Goal: Information Seeking & Learning: Compare options

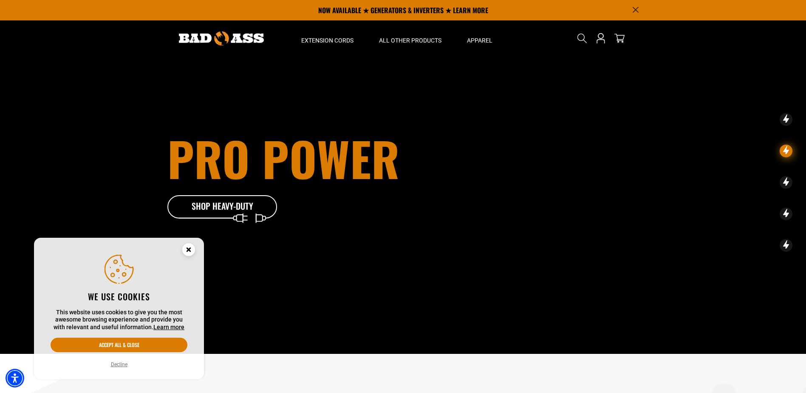
click at [192, 247] on circle "Cookie Consent" at bounding box center [188, 249] width 13 height 13
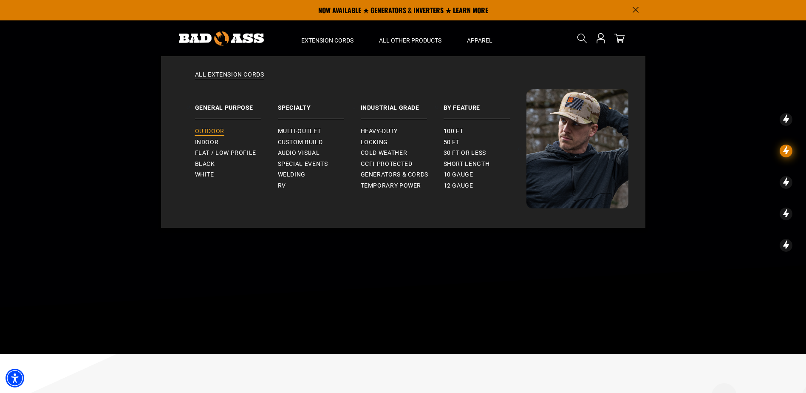
click at [215, 132] on span "Outdoor" at bounding box center [209, 132] width 29 height 8
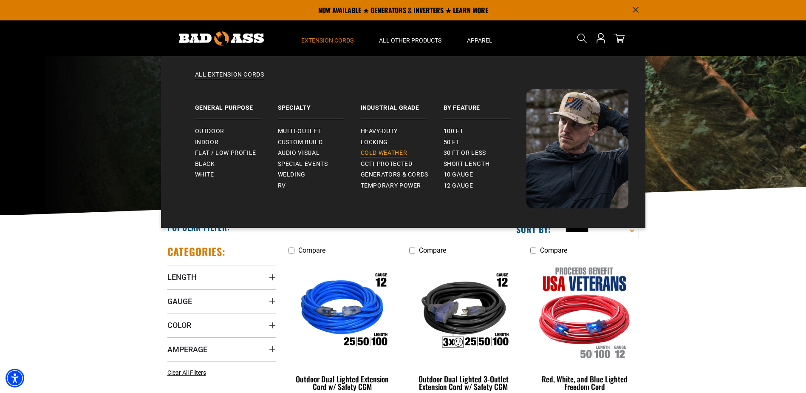
click at [384, 153] on span "Cold Weather" at bounding box center [384, 153] width 47 height 8
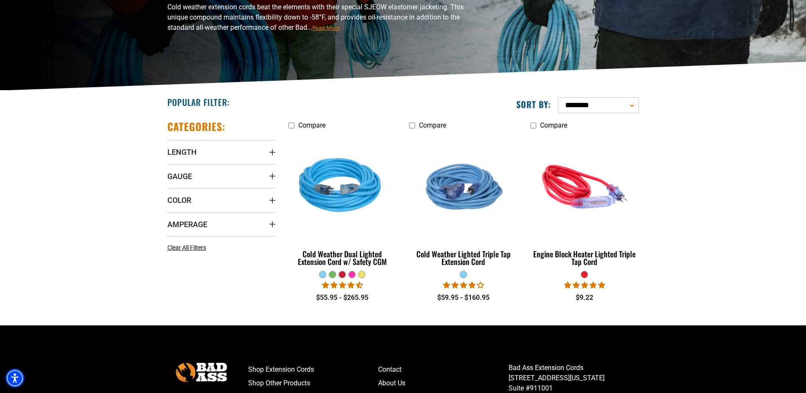
scroll to position [128, 0]
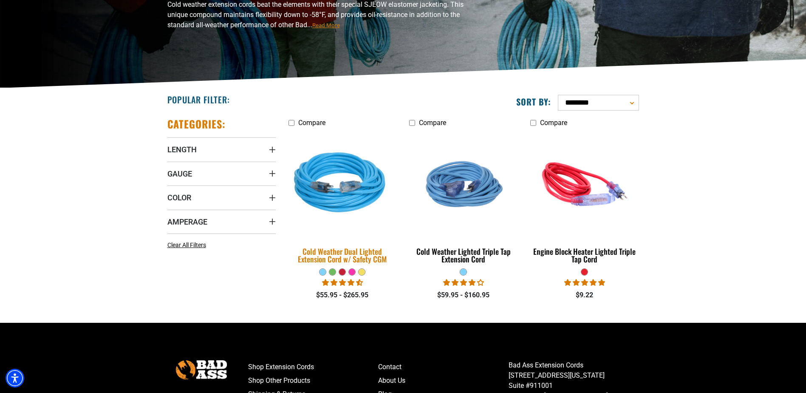
click at [350, 207] on img at bounding box center [342, 184] width 119 height 109
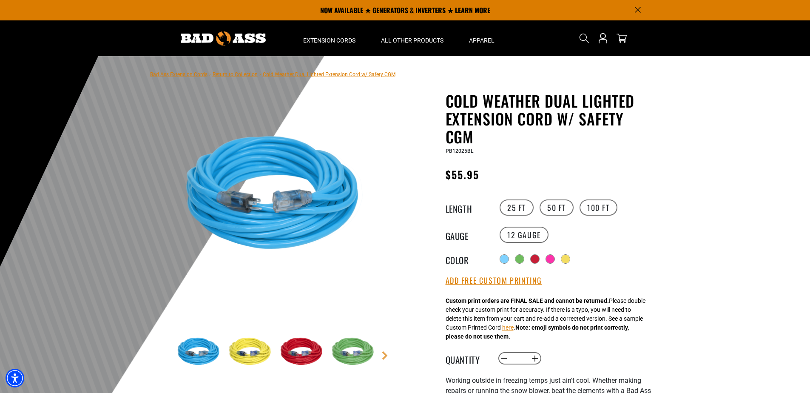
scroll to position [43, 0]
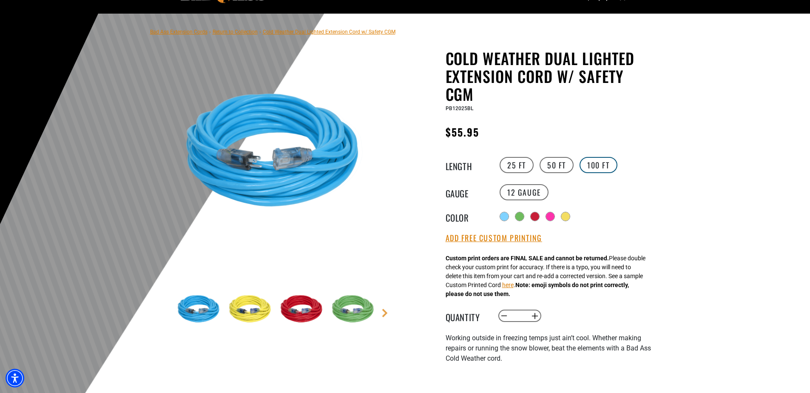
click at [597, 167] on label "100 FT" at bounding box center [598, 165] width 38 height 16
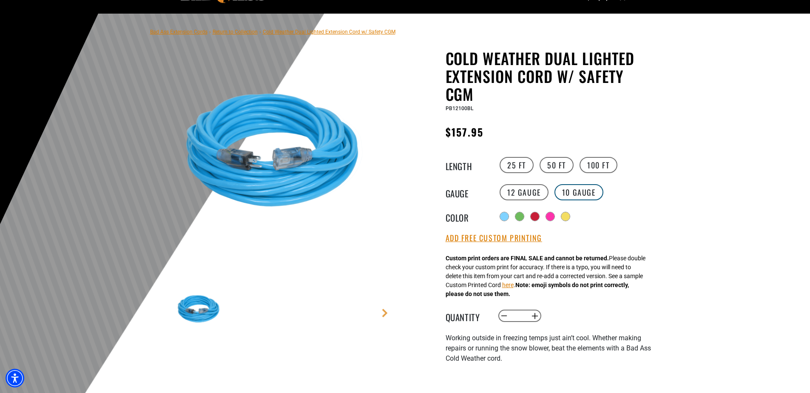
click at [581, 194] on label "10 Gauge Translation missing: en.products.product.variant_sold_out_or_unavailab…" at bounding box center [578, 192] width 49 height 16
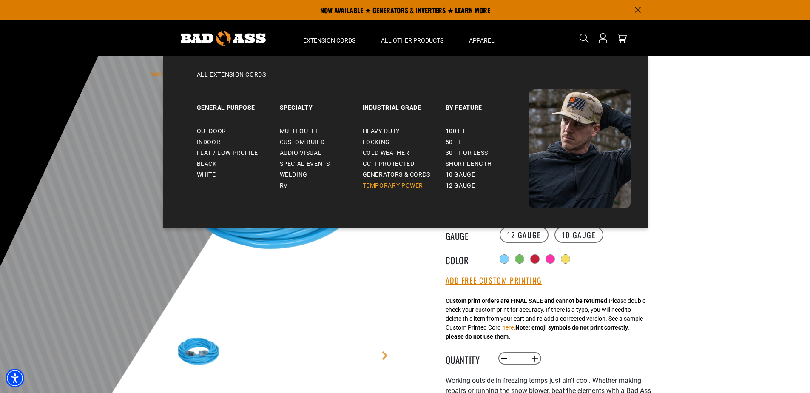
click at [408, 187] on span "Temporary Power" at bounding box center [393, 186] width 61 height 8
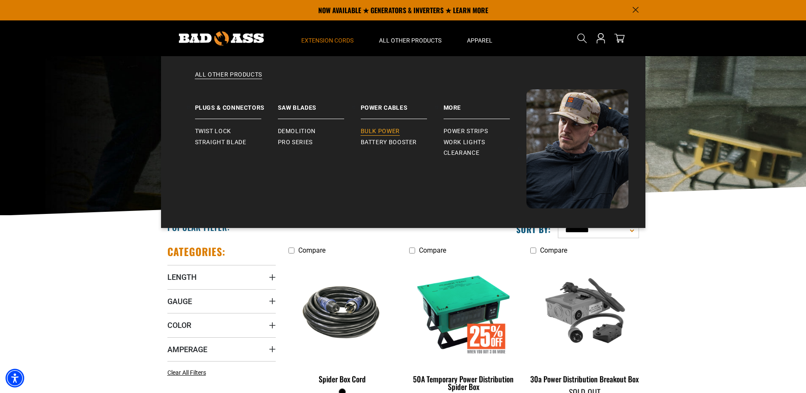
click at [394, 133] on span "Bulk Power" at bounding box center [380, 132] width 39 height 8
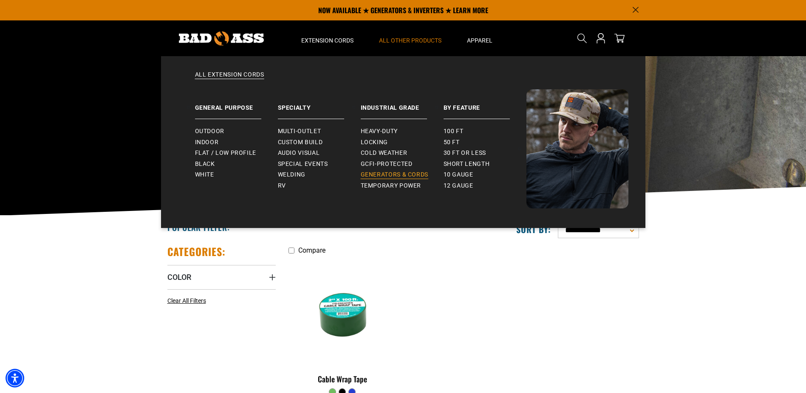
click at [420, 173] on span "Generators & Cords" at bounding box center [395, 175] width 68 height 8
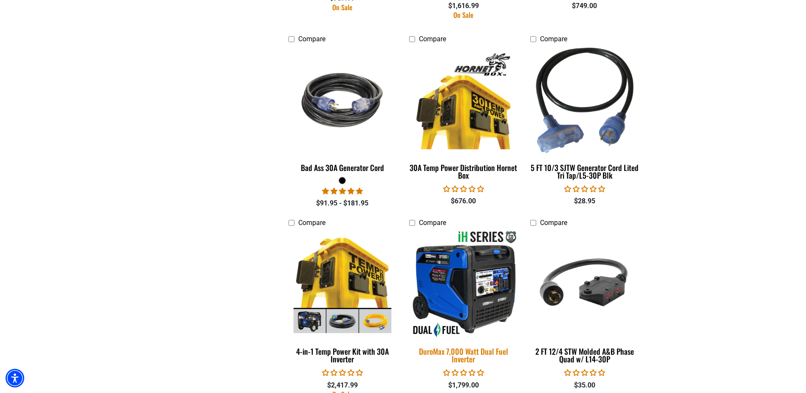
scroll to position [850, 0]
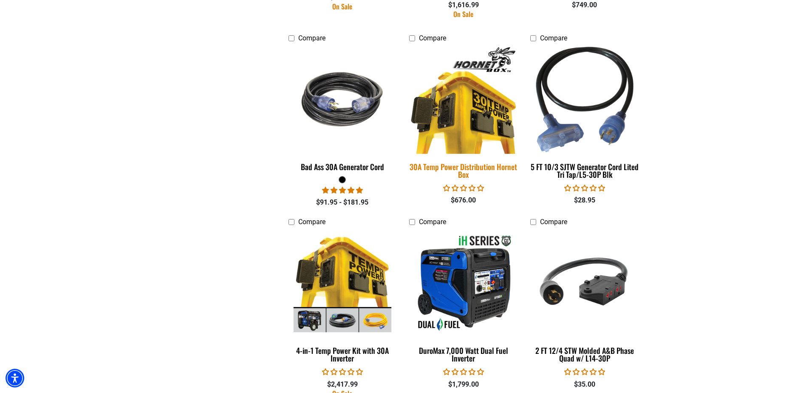
click at [487, 166] on div "30A Temp Power Distribution Hornet Box" at bounding box center [463, 170] width 108 height 15
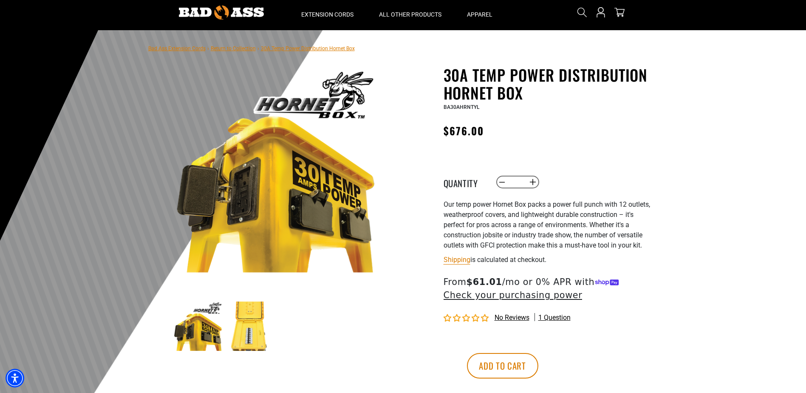
scroll to position [128, 0]
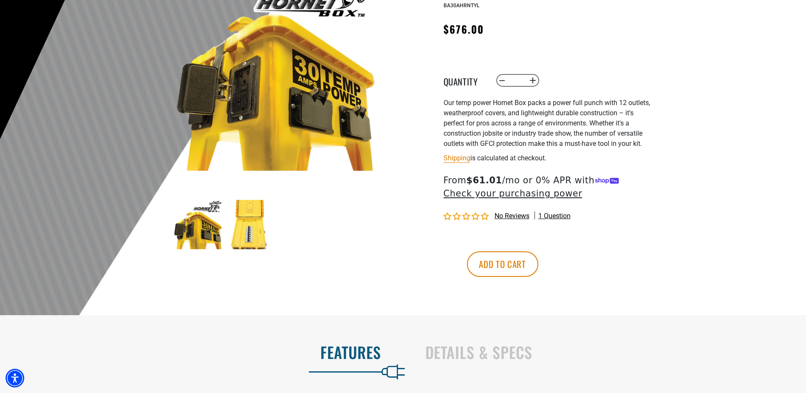
click at [249, 228] on img at bounding box center [249, 224] width 49 height 49
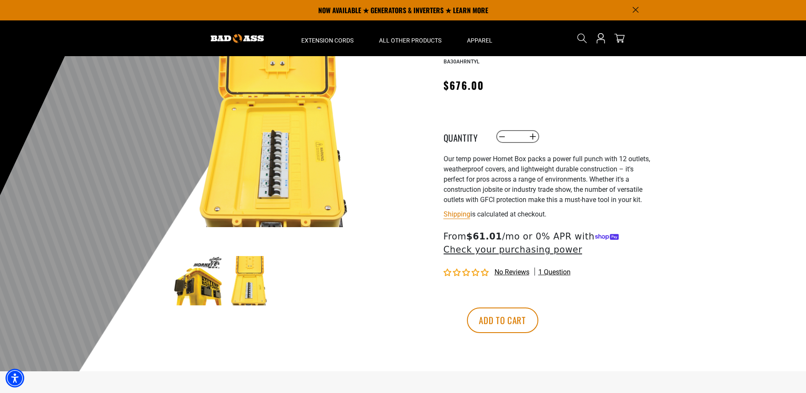
scroll to position [43, 0]
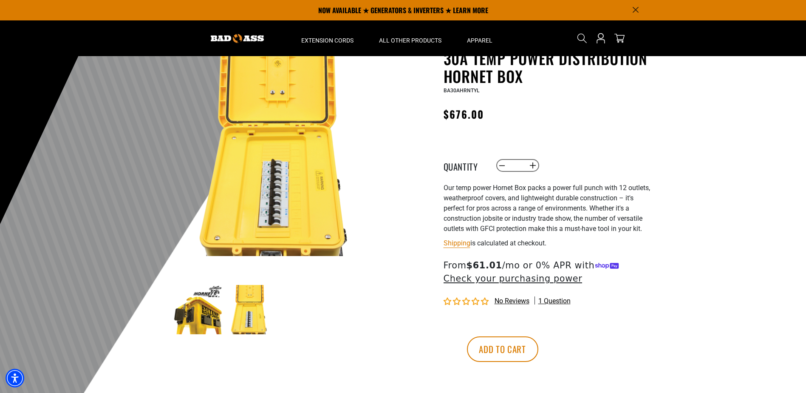
click at [199, 320] on img at bounding box center [197, 309] width 49 height 49
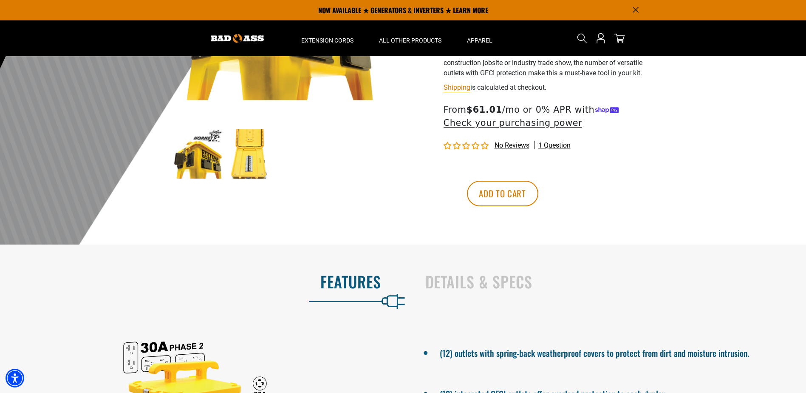
scroll to position [85, 0]
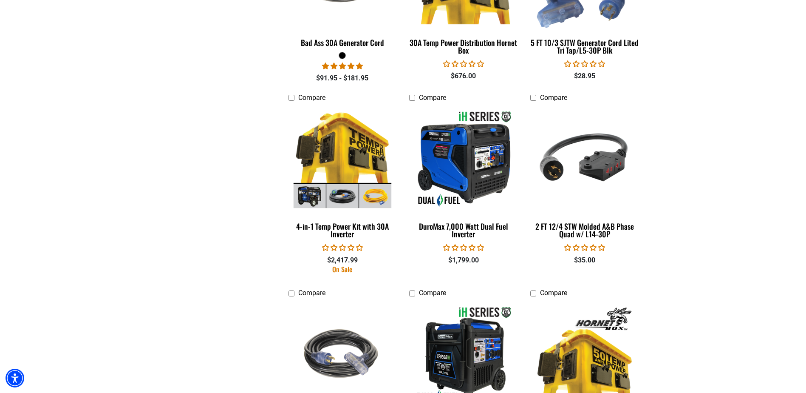
scroll to position [1063, 0]
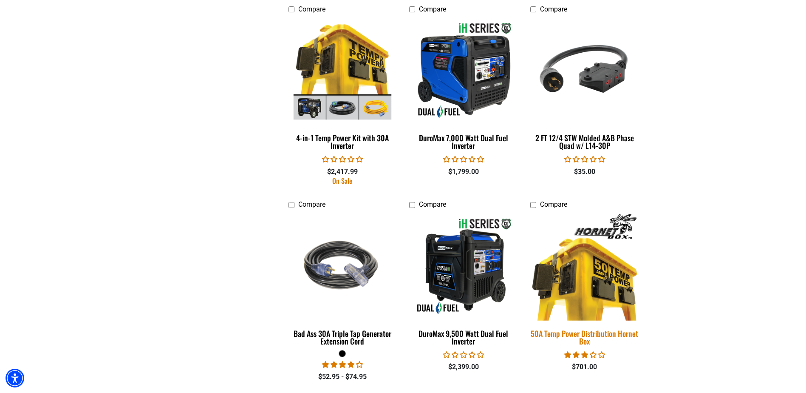
click at [584, 286] on img at bounding box center [584, 266] width 119 height 109
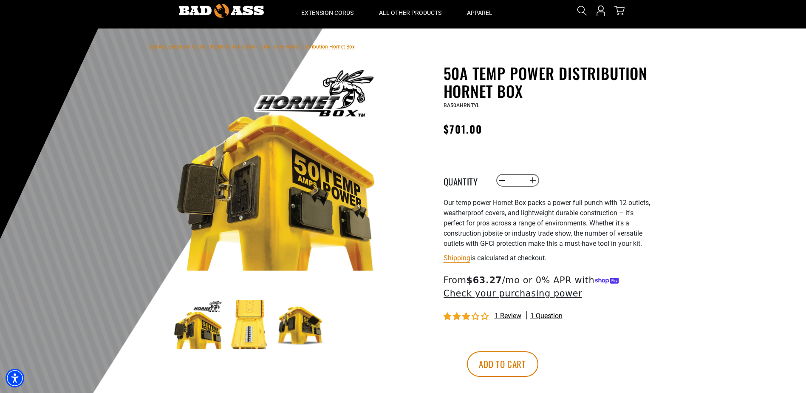
scroll to position [43, 0]
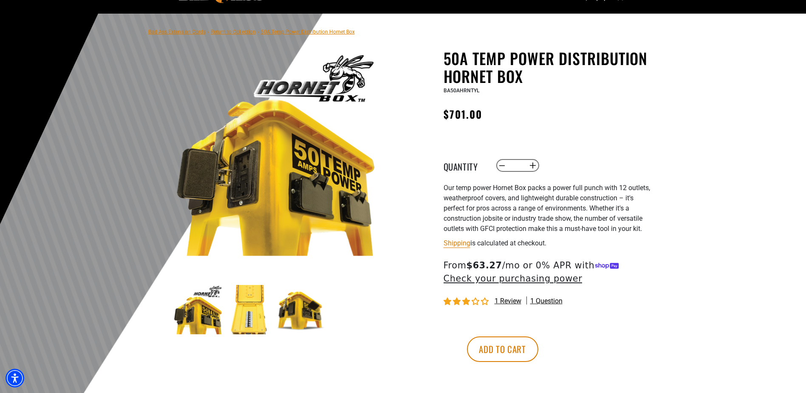
click at [242, 320] on img at bounding box center [249, 309] width 49 height 49
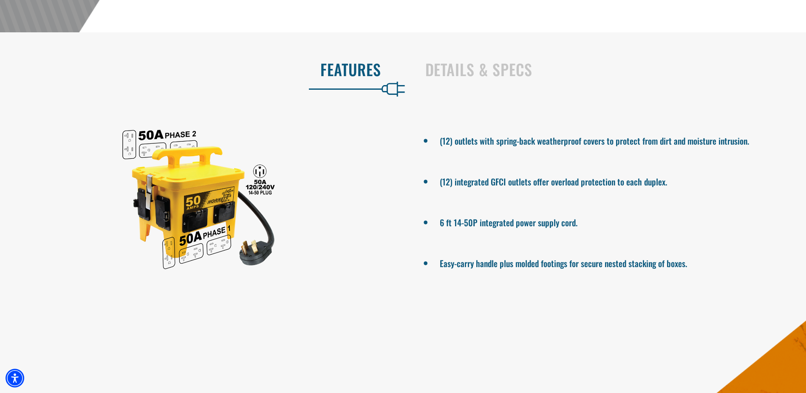
scroll to position [425, 0]
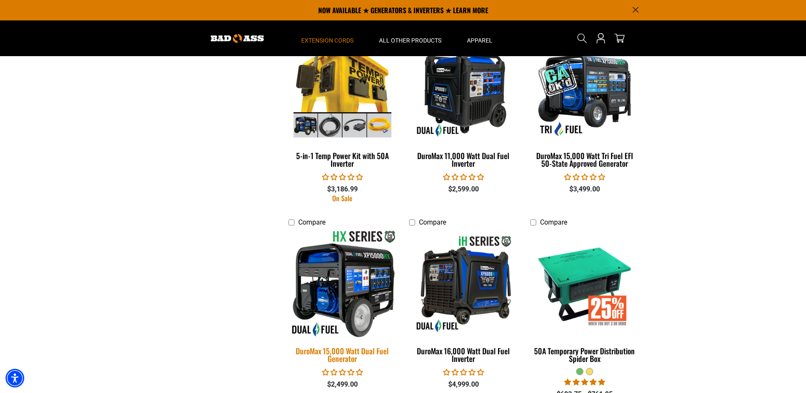
scroll to position [1615, 0]
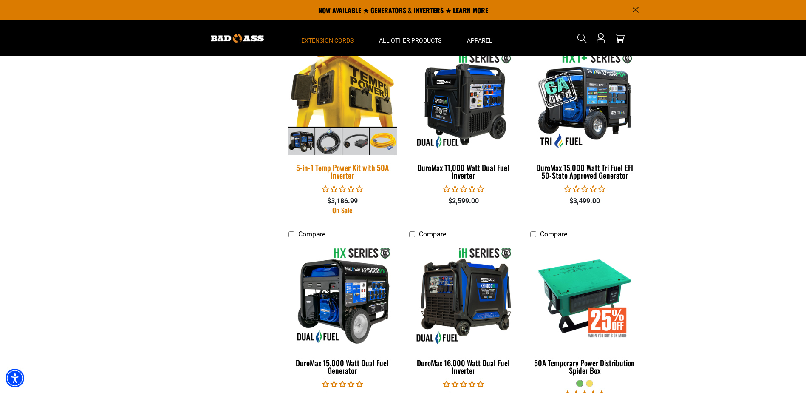
click at [345, 169] on div "5-in-1 Temp Power Kit with 50A Inverter" at bounding box center [343, 171] width 108 height 15
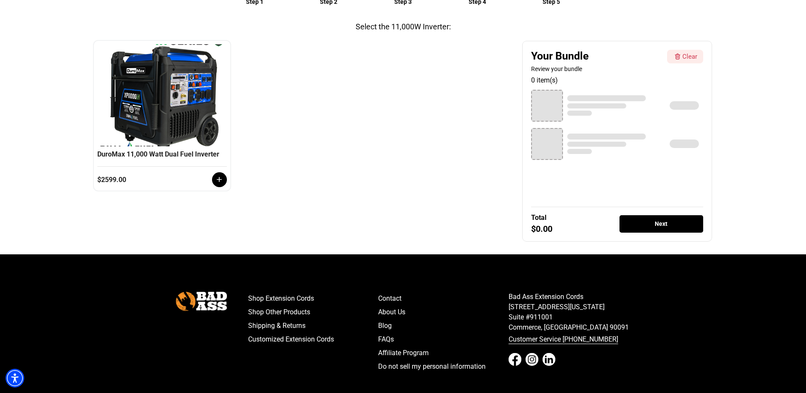
scroll to position [170, 0]
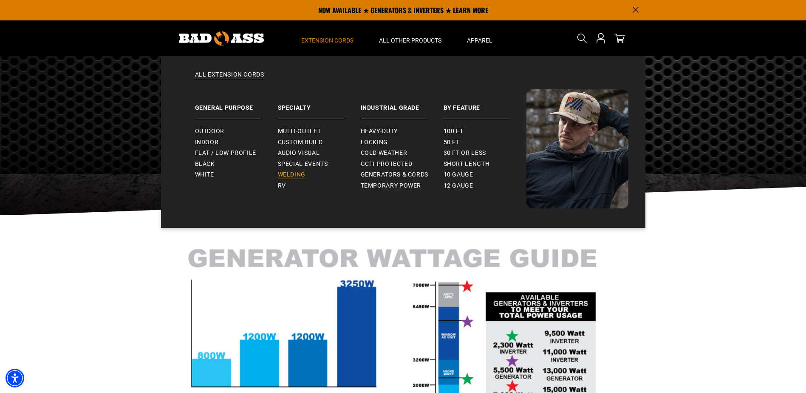
click at [299, 175] on span "Welding" at bounding box center [292, 175] width 28 height 8
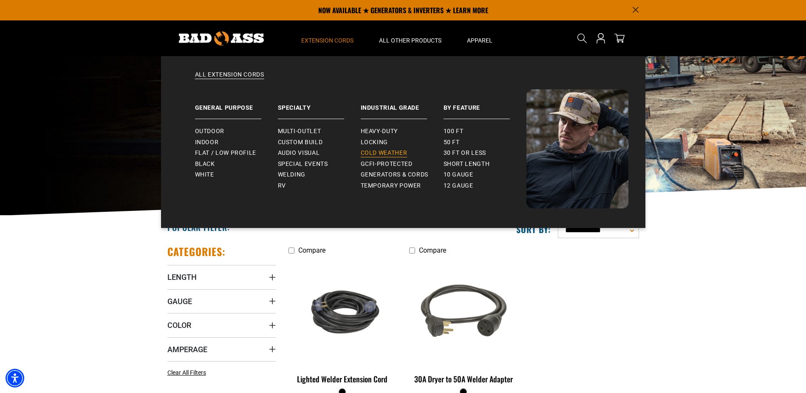
click at [380, 151] on span "Cold Weather" at bounding box center [384, 153] width 47 height 8
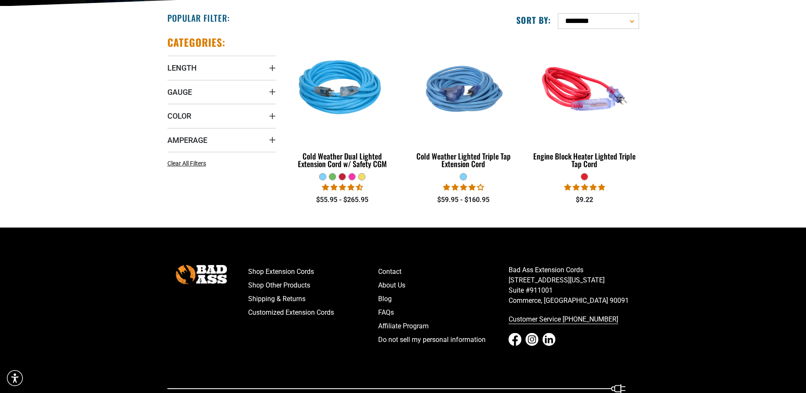
scroll to position [213, 0]
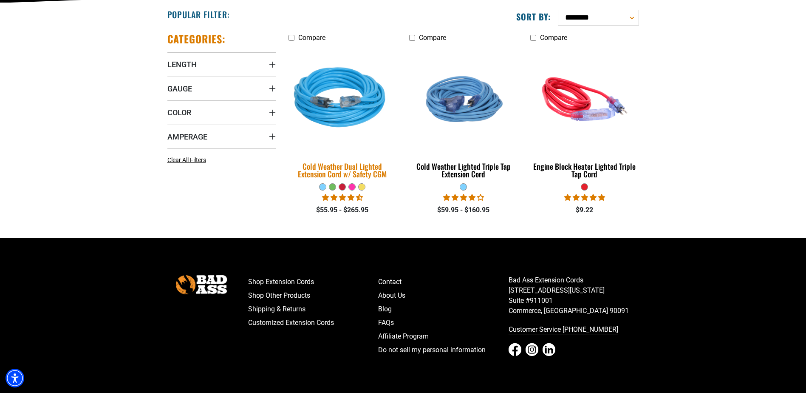
click at [333, 108] on img at bounding box center [342, 99] width 119 height 109
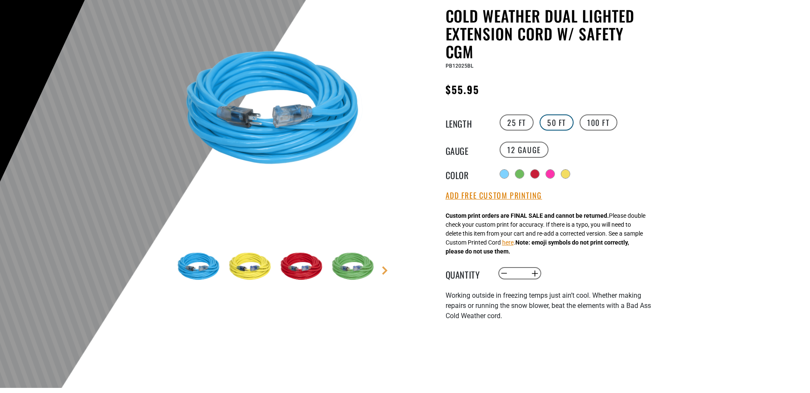
click at [547, 122] on label "50 FT" at bounding box center [556, 122] width 34 height 16
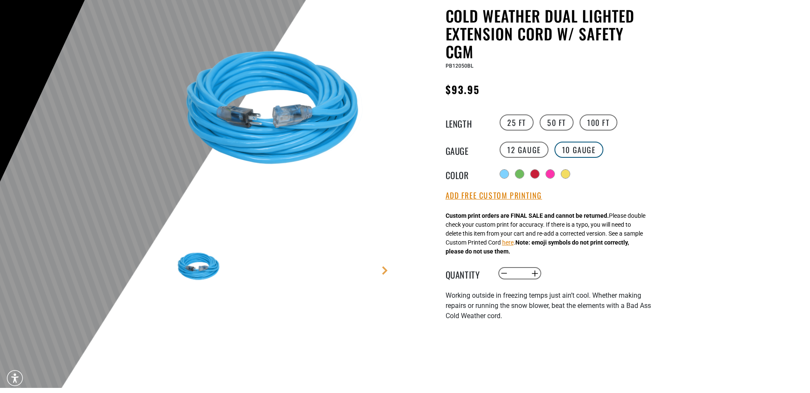
click at [566, 148] on label "10 Gauge Translation missing: en.products.product.variant_sold_out_or_unavailab…" at bounding box center [578, 150] width 49 height 16
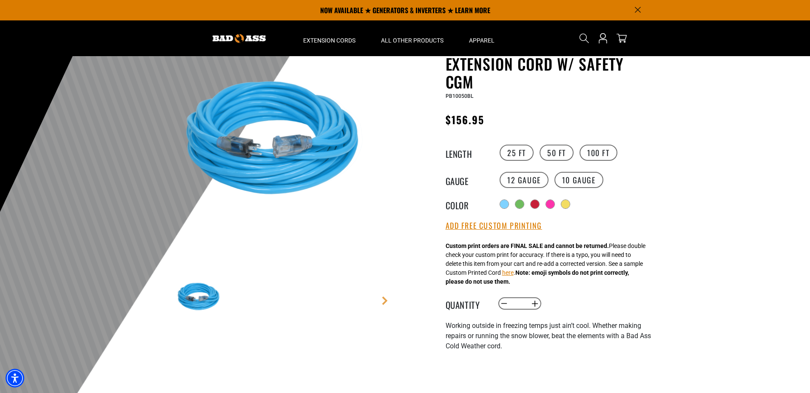
scroll to position [43, 0]
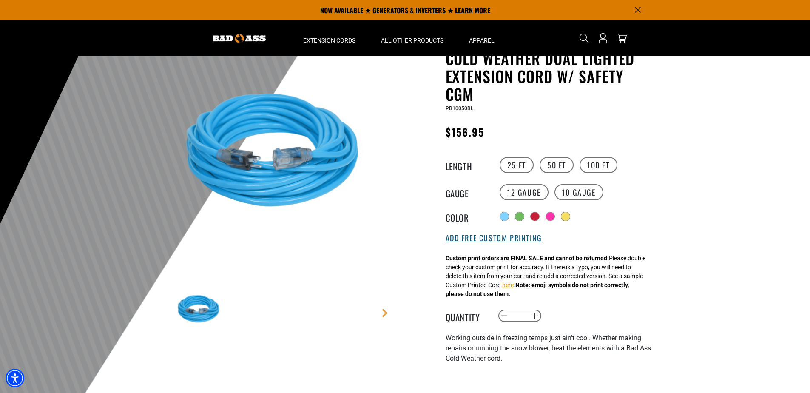
click at [502, 242] on button "Add Free Custom Printing" at bounding box center [493, 237] width 96 height 9
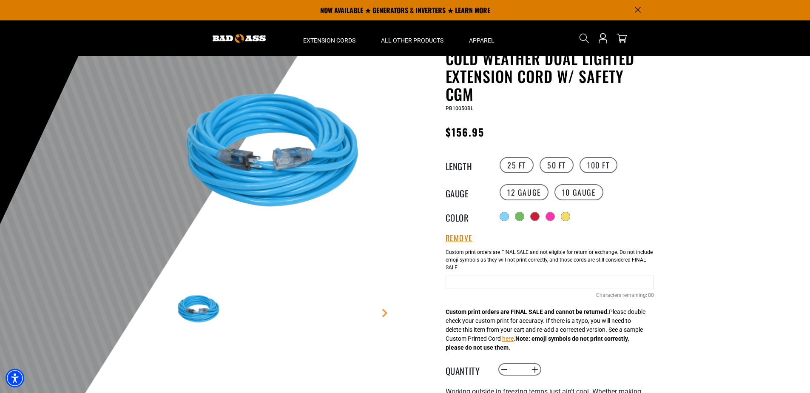
click at [480, 279] on input "Text field" at bounding box center [549, 281] width 208 height 13
drag, startPoint x: 461, startPoint y: 283, endPoint x: 650, endPoint y: 274, distance: 189.8
click at [612, 283] on input "Text field" at bounding box center [549, 281] width 208 height 13
drag, startPoint x: 699, startPoint y: 258, endPoint x: 710, endPoint y: 256, distance: 11.7
click at [700, 258] on div at bounding box center [405, 222] width 810 height 417
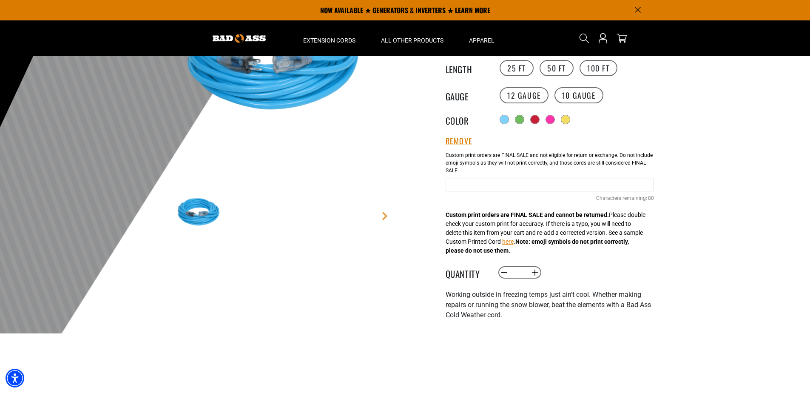
scroll to position [0, 0]
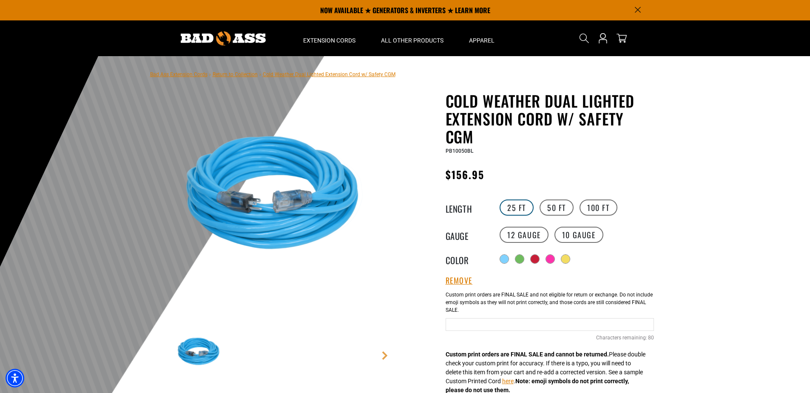
click at [506, 206] on label "25 FT" at bounding box center [516, 207] width 34 height 16
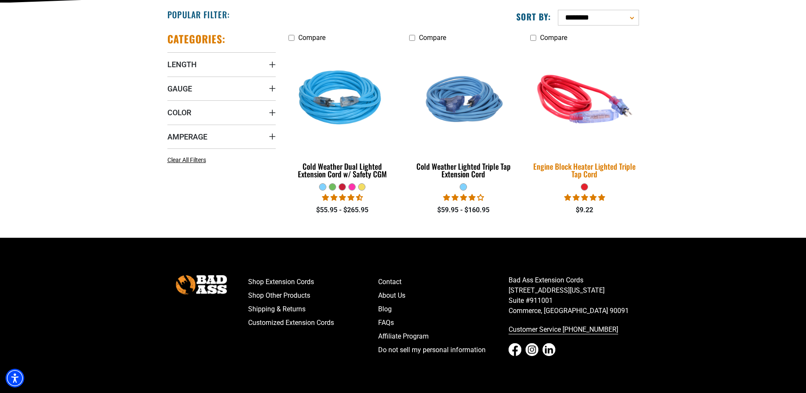
click at [561, 119] on img at bounding box center [584, 99] width 119 height 109
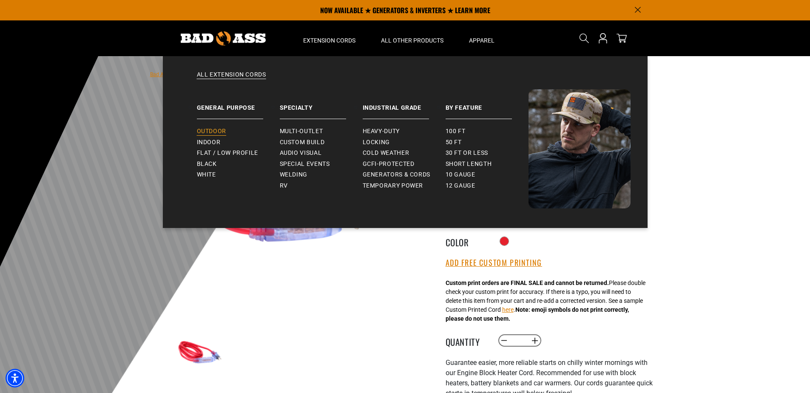
click at [219, 130] on span "Outdoor" at bounding box center [211, 132] width 29 height 8
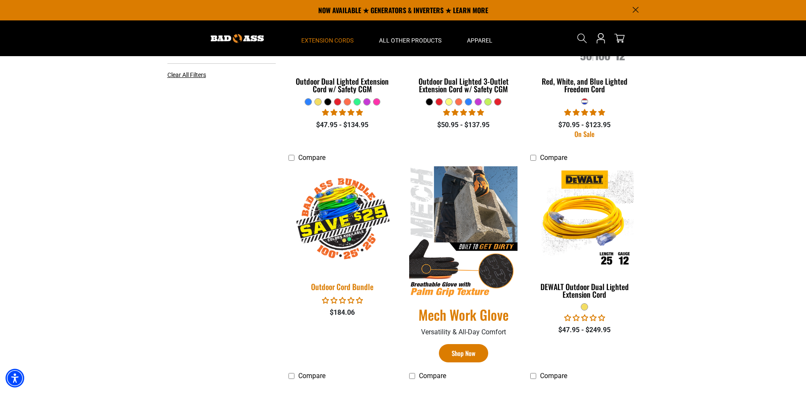
scroll to position [85, 0]
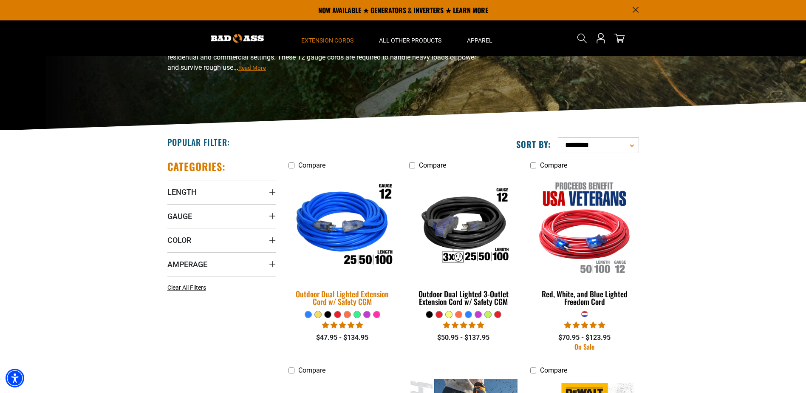
click at [349, 237] on img at bounding box center [342, 226] width 119 height 109
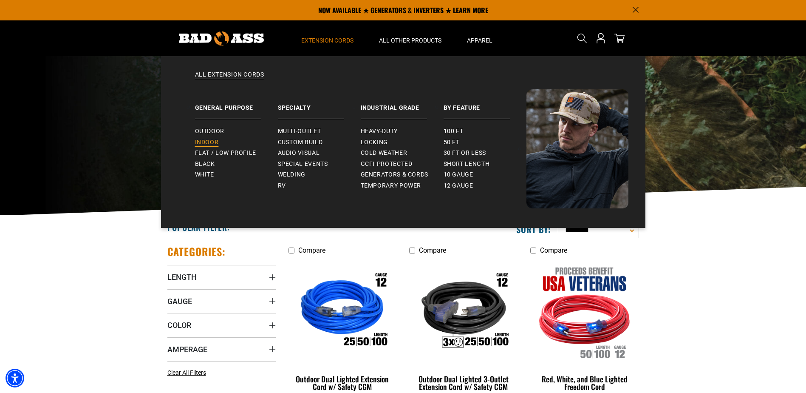
click at [213, 142] on span "Indoor" at bounding box center [207, 143] width 24 height 8
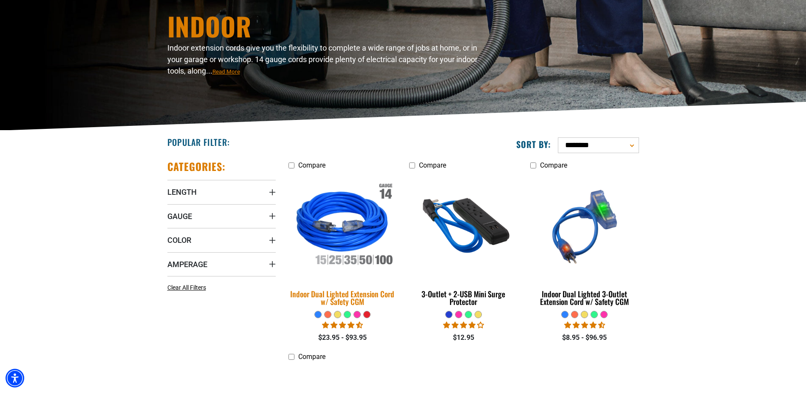
click at [364, 295] on div "Indoor Dual Lighted Extension Cord w/ Safety CGM" at bounding box center [343, 297] width 108 height 15
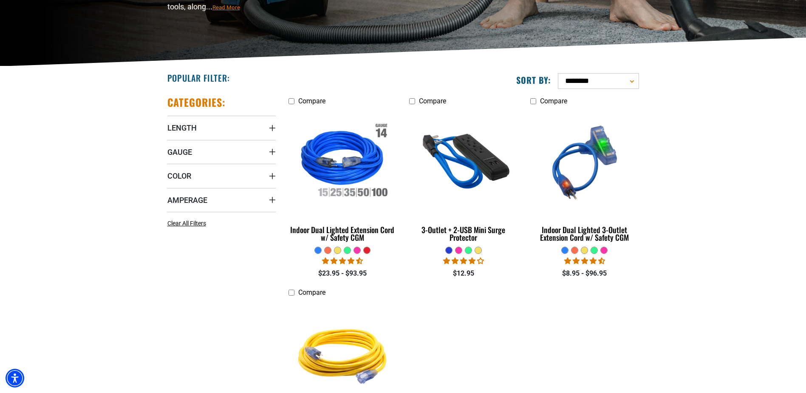
scroll to position [170, 0]
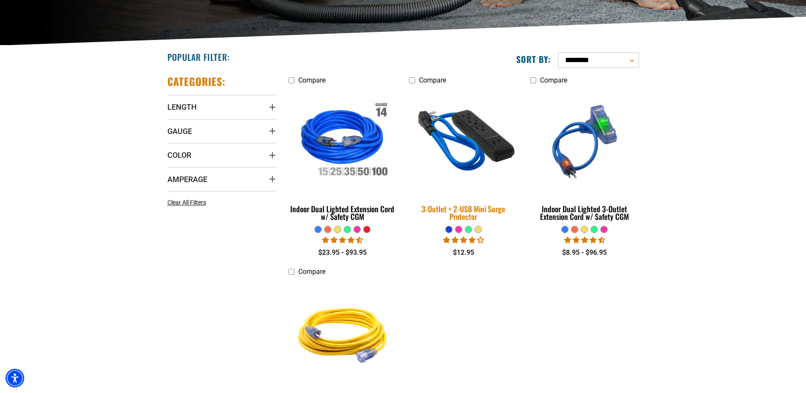
click at [482, 210] on div "3-Outlet + 2-USB Mini Surge Protector" at bounding box center [463, 212] width 108 height 15
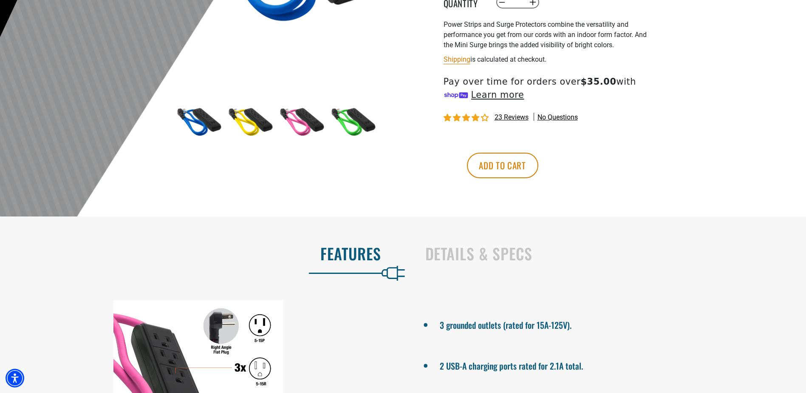
scroll to position [255, 0]
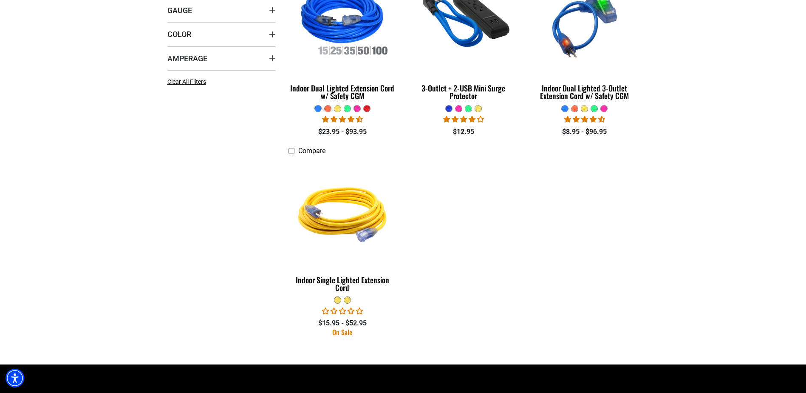
scroll to position [340, 0]
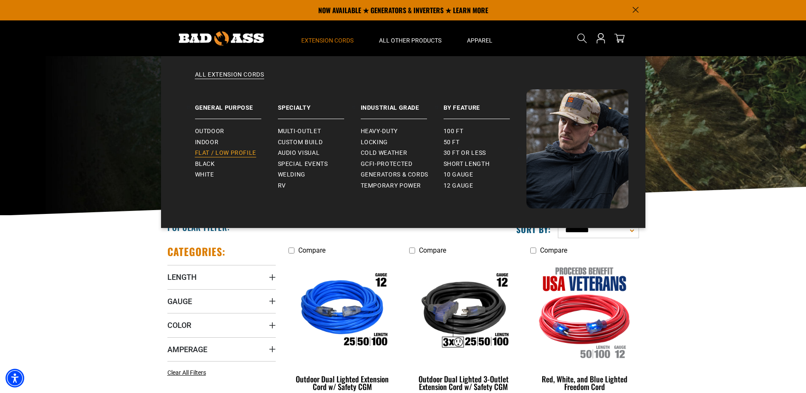
click at [204, 153] on span "Flat / Low Profile" at bounding box center [226, 153] width 62 height 8
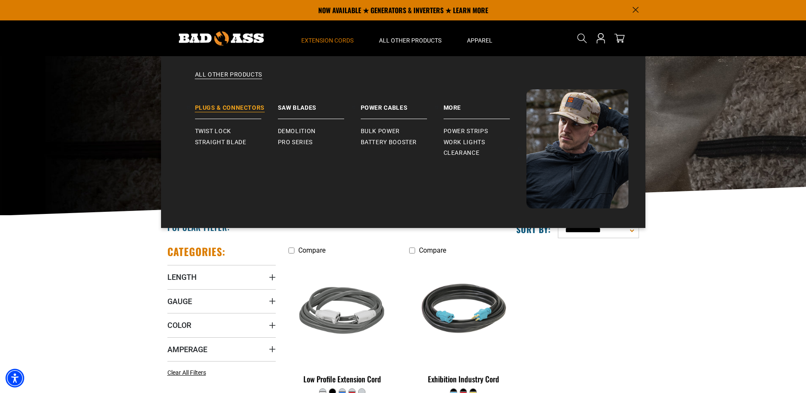
click at [252, 102] on link "Plugs & Connectors" at bounding box center [236, 104] width 83 height 30
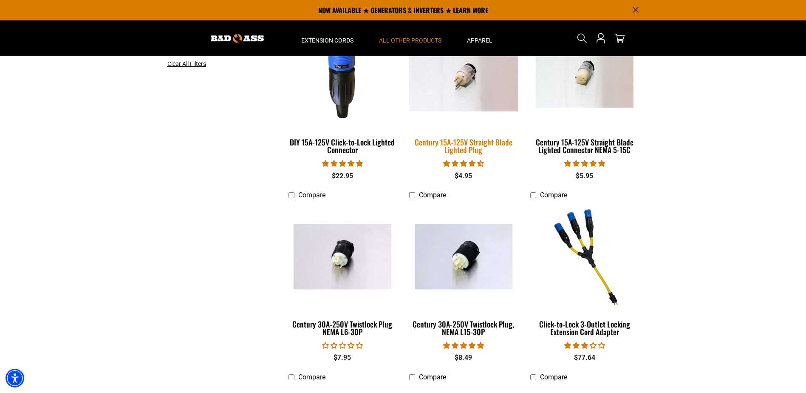
scroll to position [43, 0]
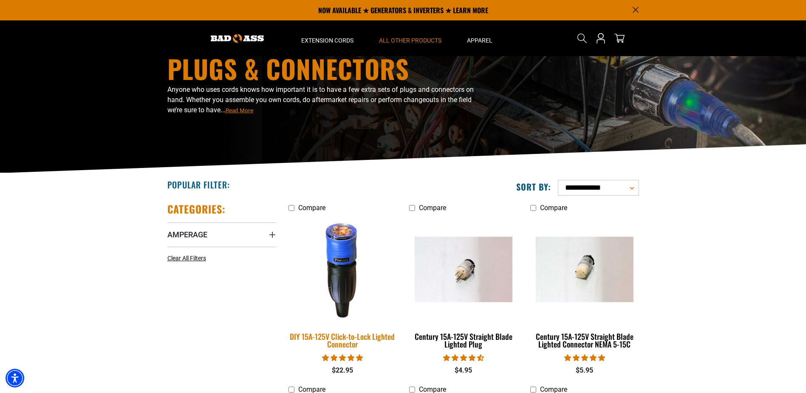
click at [356, 279] on img at bounding box center [342, 269] width 119 height 109
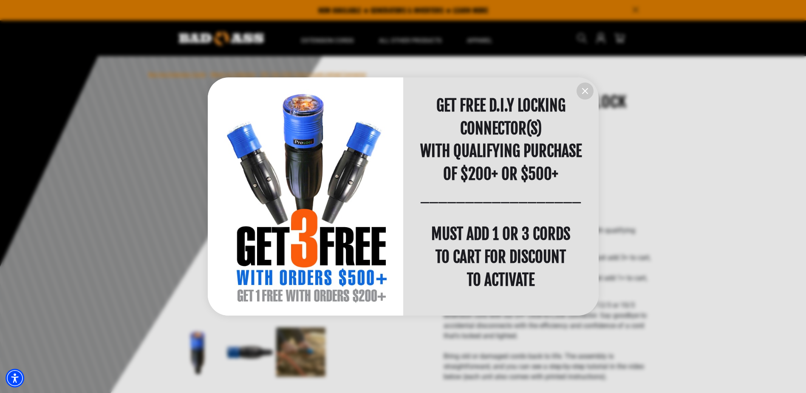
click at [590, 94] on icon "information" at bounding box center [585, 91] width 10 height 10
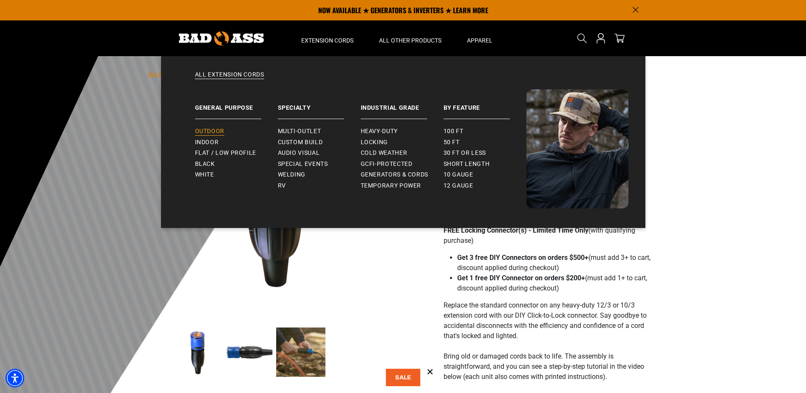
click at [219, 131] on span "Outdoor" at bounding box center [209, 132] width 29 height 8
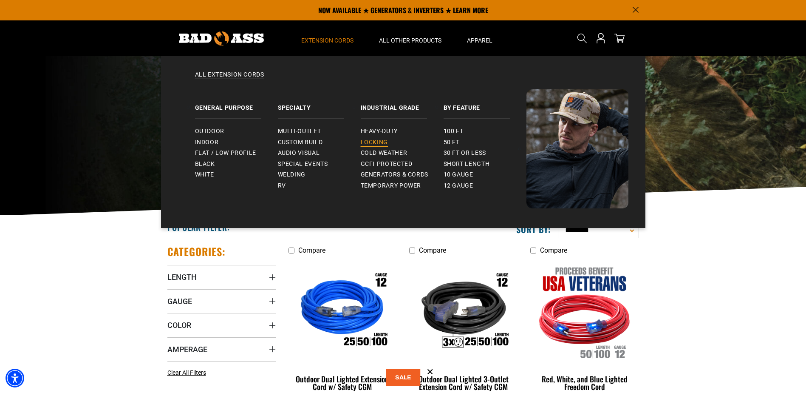
click at [383, 140] on span "Locking" at bounding box center [374, 143] width 27 height 8
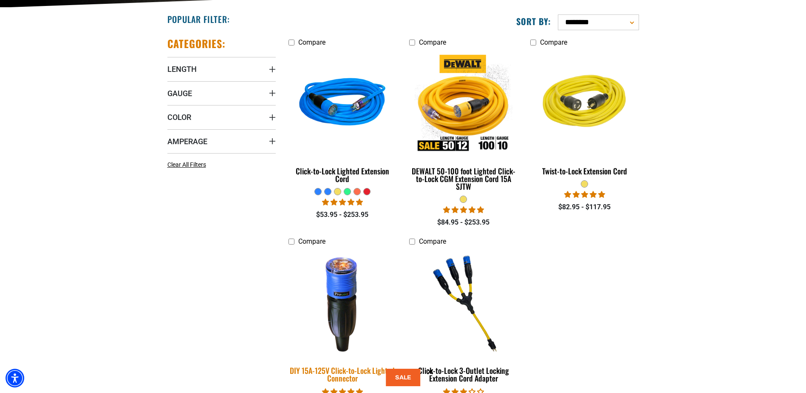
scroll to position [213, 0]
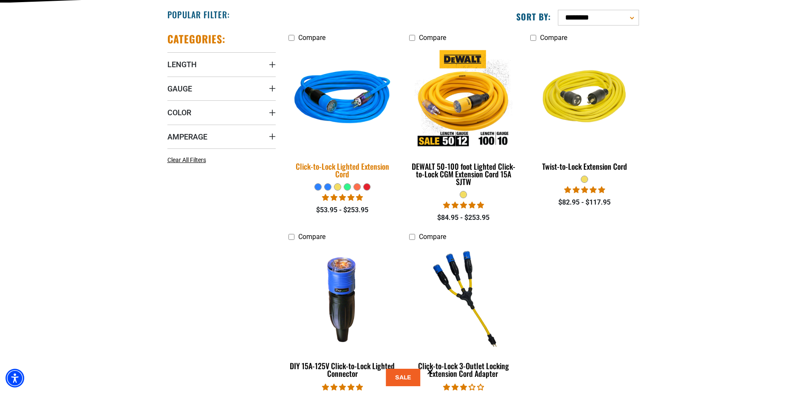
click at [346, 107] on img at bounding box center [342, 99] width 119 height 109
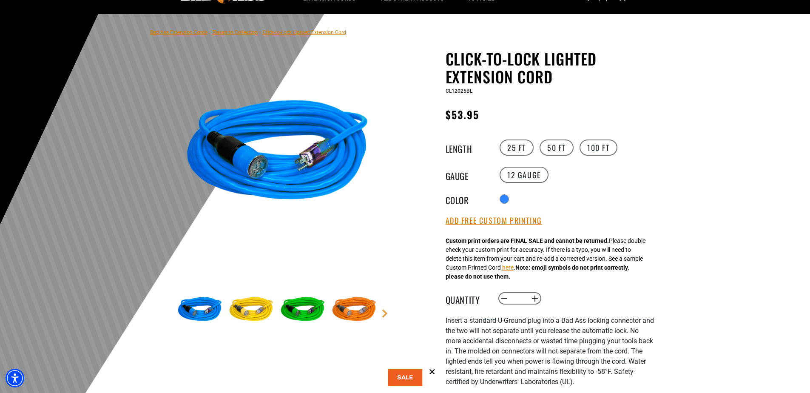
scroll to position [43, 0]
